Goal: Task Accomplishment & Management: Use online tool/utility

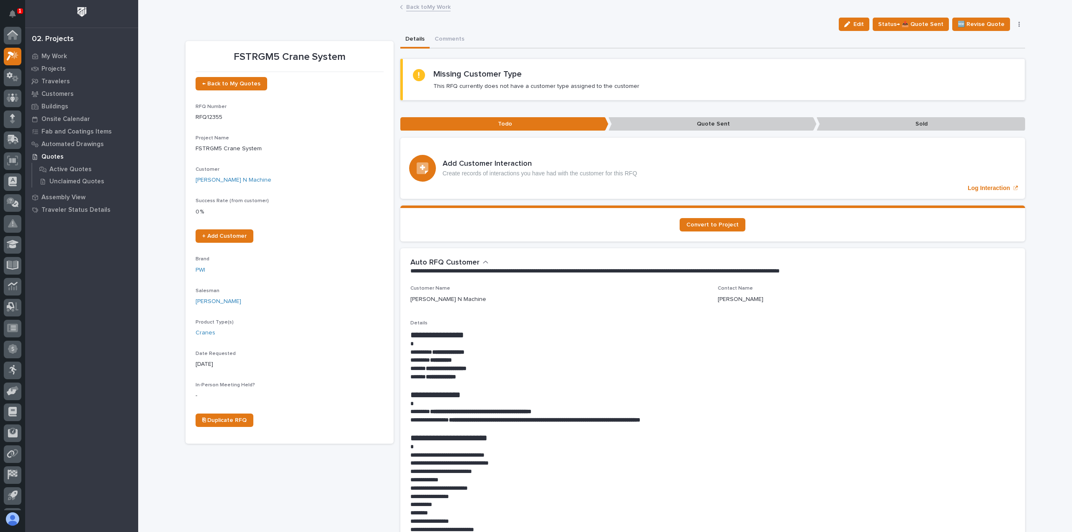
scroll to position [18, 0]
click at [10, 54] on icon at bounding box center [10, 57] width 6 height 6
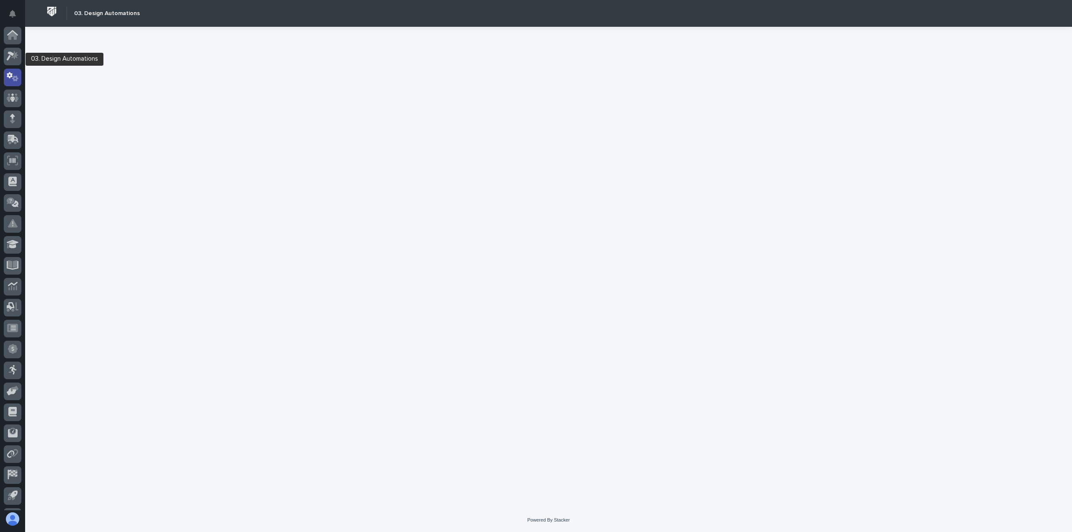
scroll to position [18, 0]
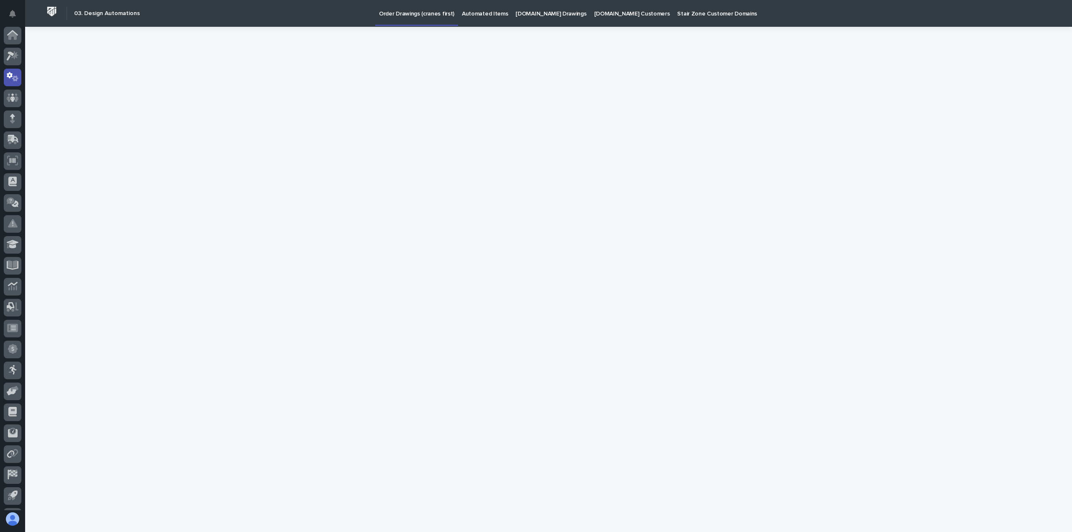
scroll to position [18, 0]
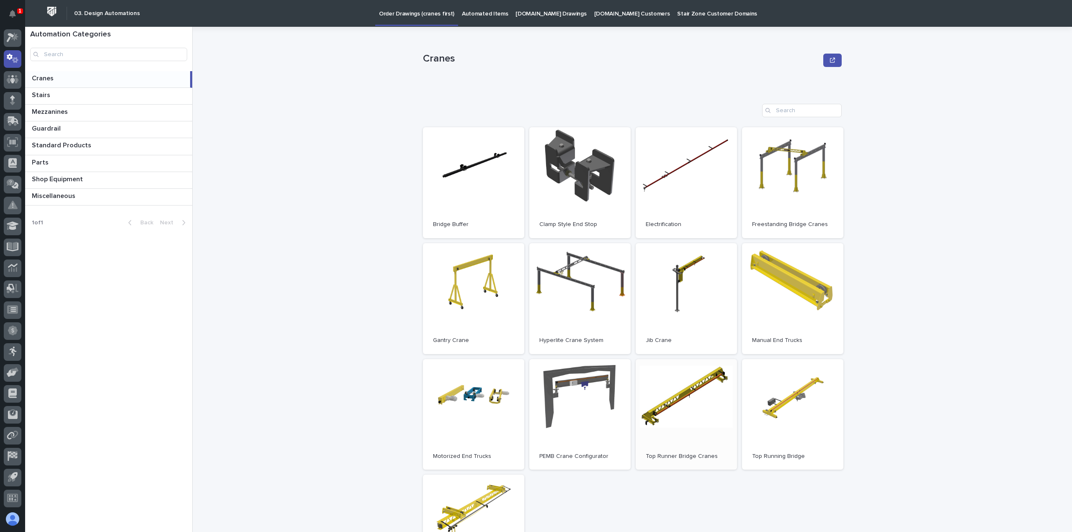
click at [663, 418] on link "Open" at bounding box center [686, 414] width 101 height 111
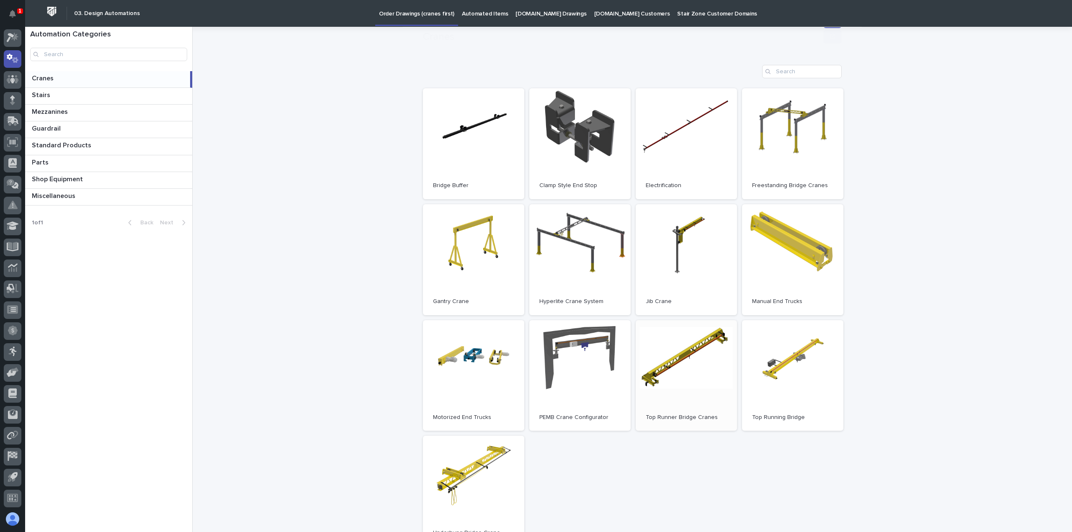
scroll to position [84, 0]
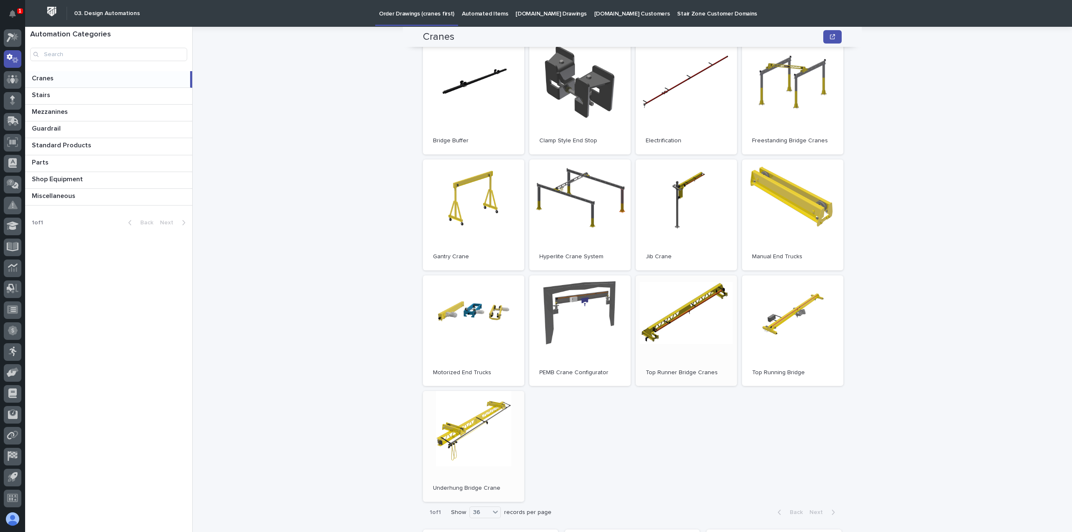
click at [473, 457] on link "Open" at bounding box center [473, 446] width 101 height 111
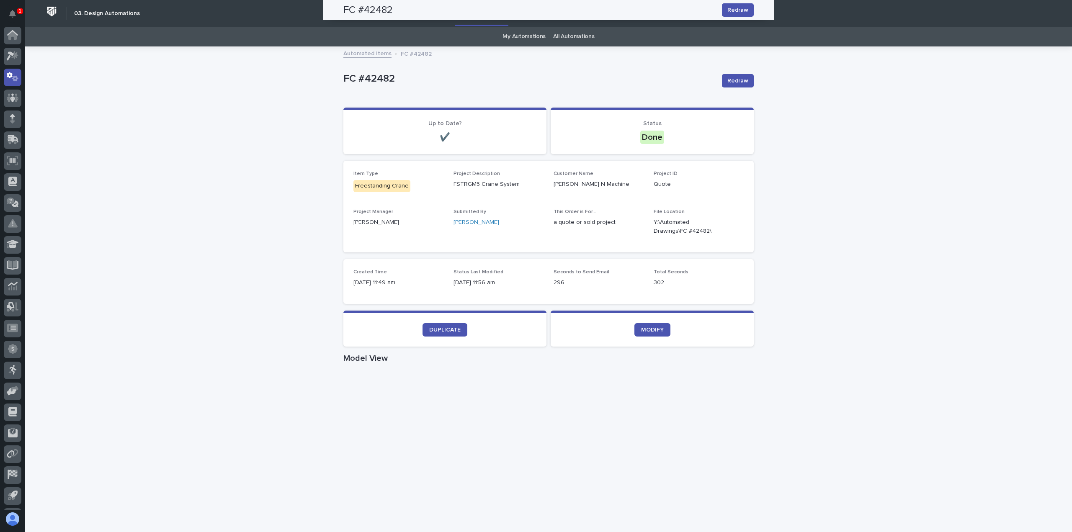
scroll to position [18, 0]
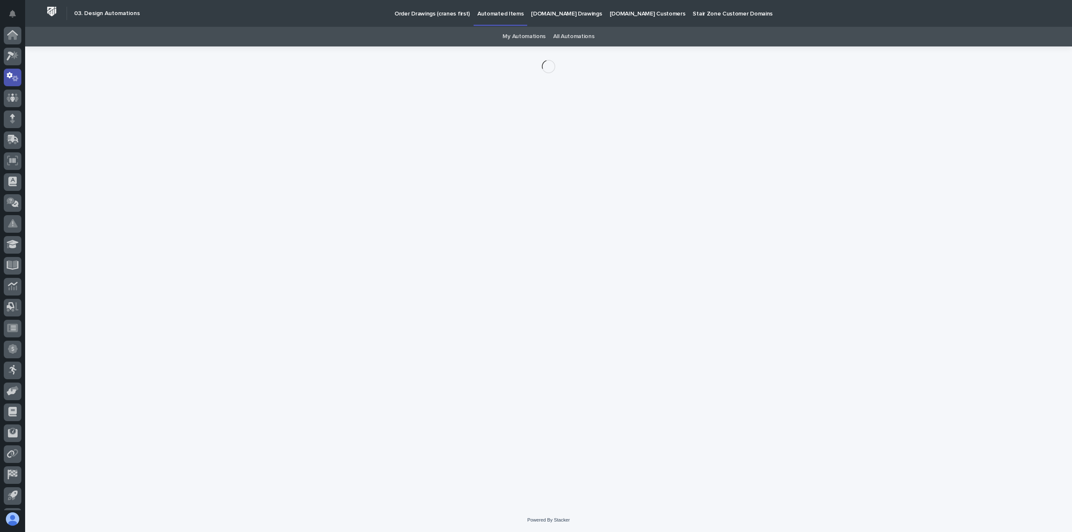
scroll to position [18, 0]
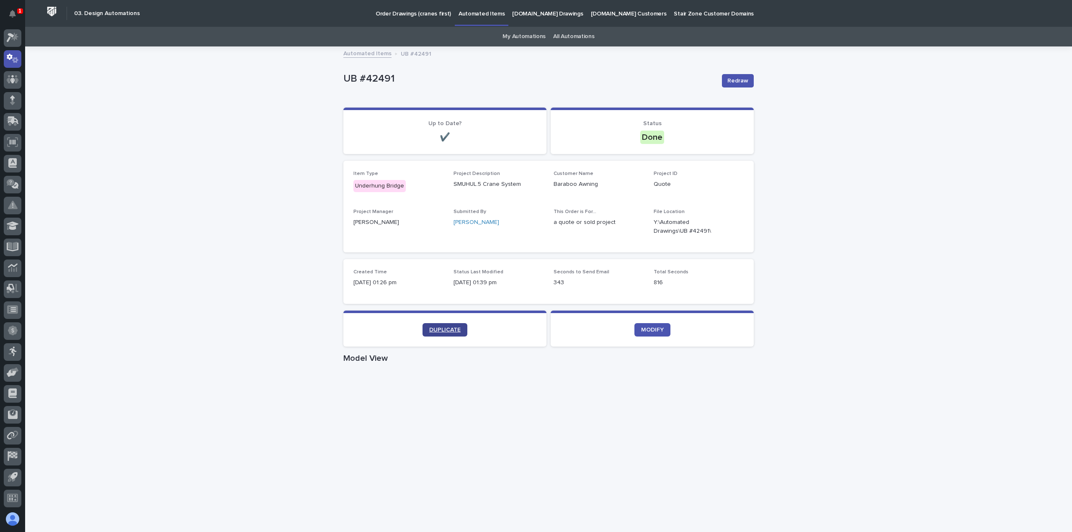
click at [452, 334] on link "DUPLICATE" at bounding box center [445, 329] width 45 height 13
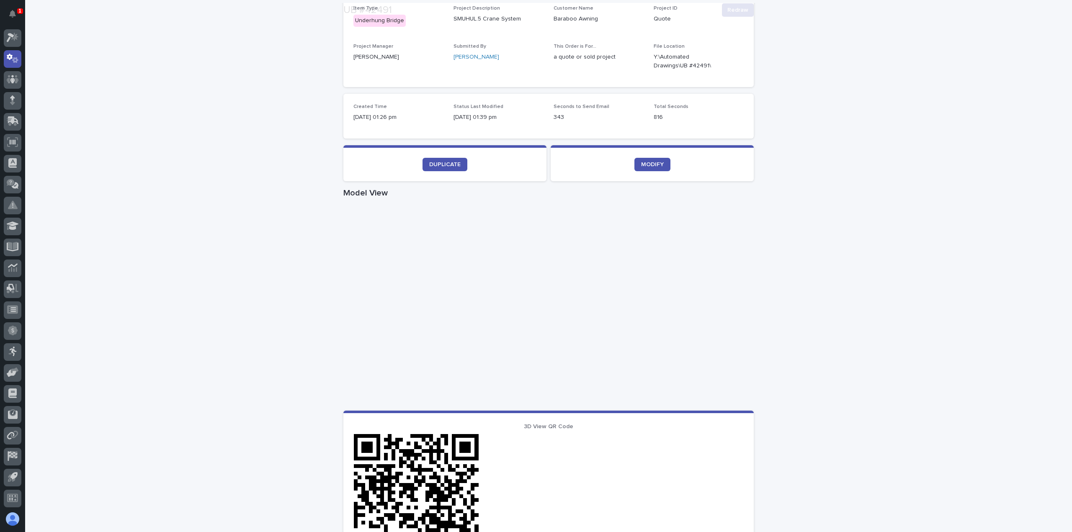
scroll to position [168, 0]
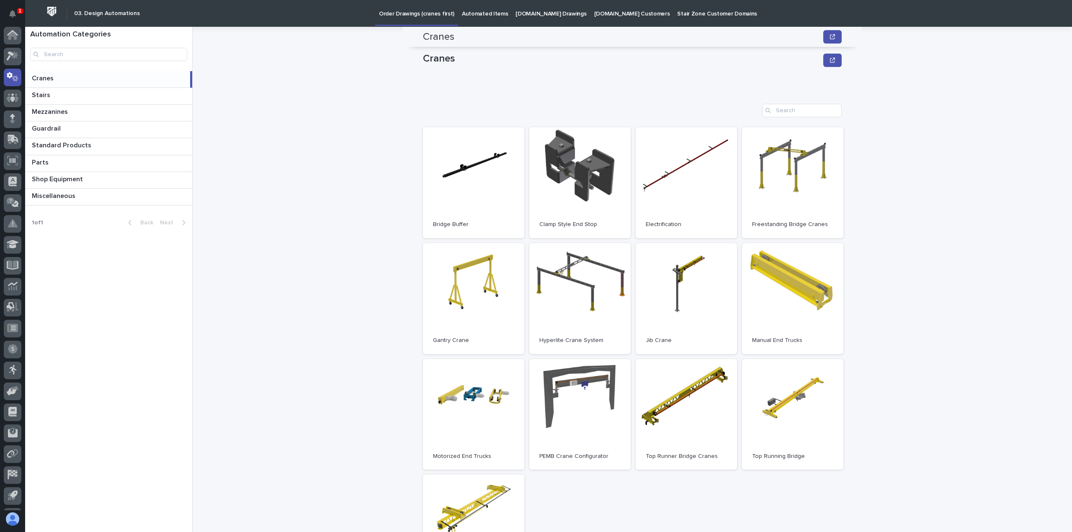
scroll to position [84, 0]
